Goal: Transaction & Acquisition: Purchase product/service

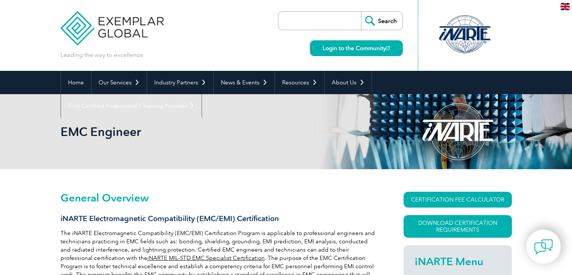
click at [338, 20] on input "search" at bounding box center [321, 21] width 79 height 18
paste input "STUDY GUIDE FOR THE INARTE ELECTROMAGNETIC COMPATIBILITY (EMC/EMI) CERTIFICATIO…"
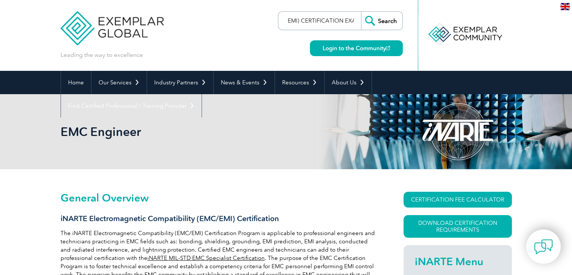
type input "STUDY GUIDE FOR THE INARTE ELECTROMAGNETIC COMPATIBILITY (EMC/EMI) CERTIFICATIO…"
click at [382, 21] on input "Search" at bounding box center [381, 21] width 41 height 18
